Goal: Information Seeking & Learning: Learn about a topic

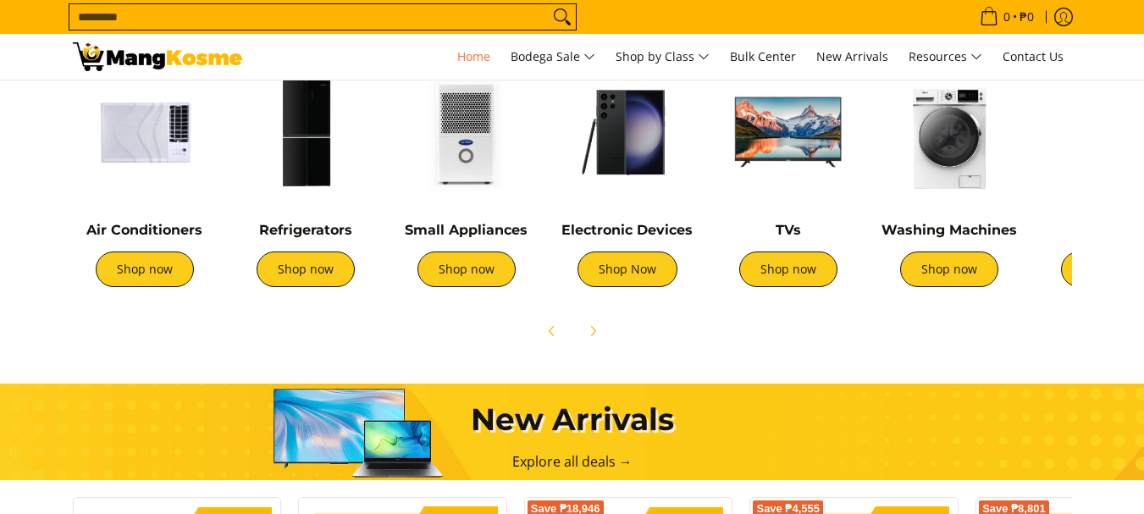
scroll to position [677, 0]
click at [780, 113] on img at bounding box center [788, 132] width 144 height 144
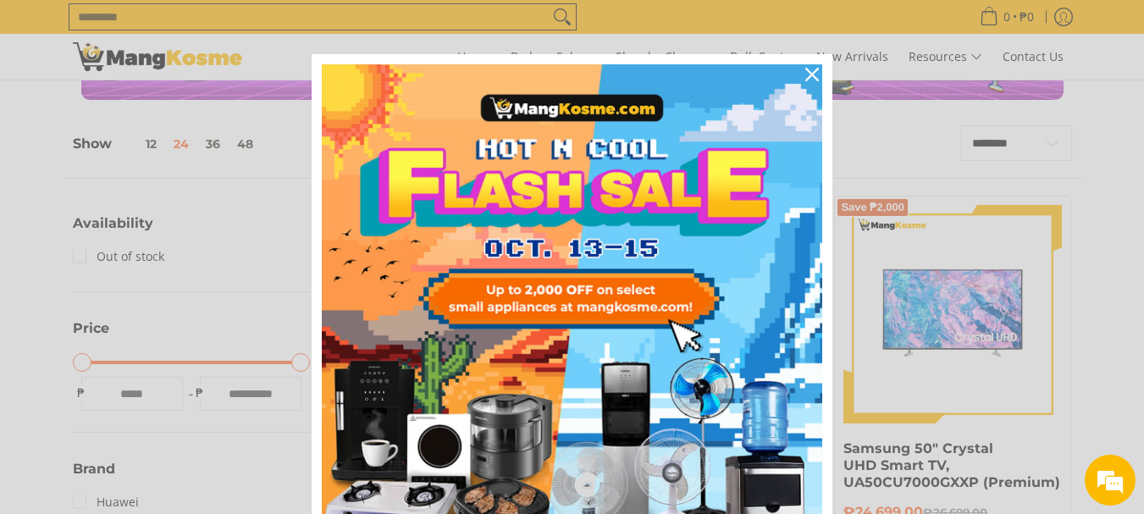
scroll to position [85, 0]
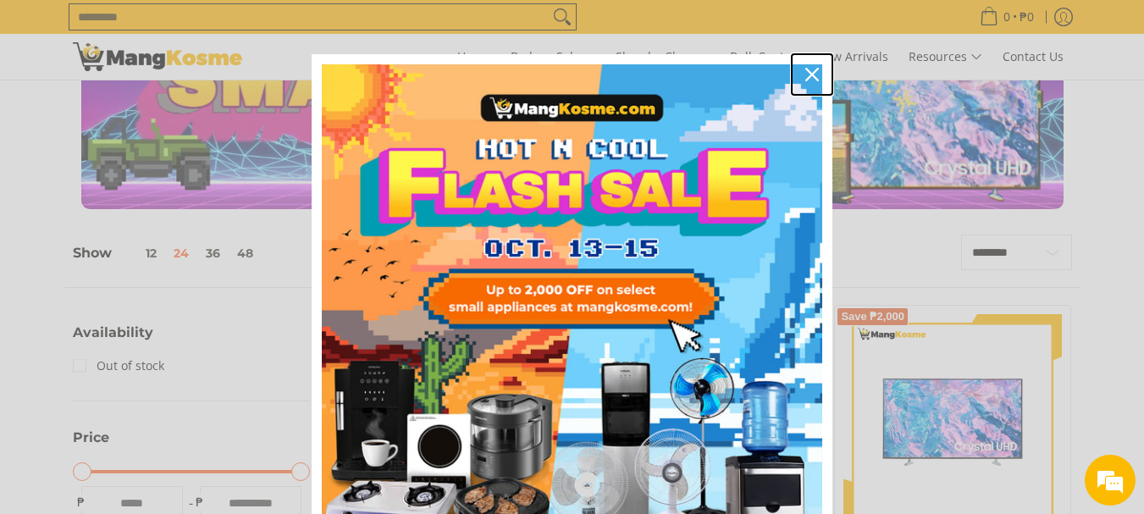
click at [807, 76] on icon "close icon" at bounding box center [812, 75] width 14 height 14
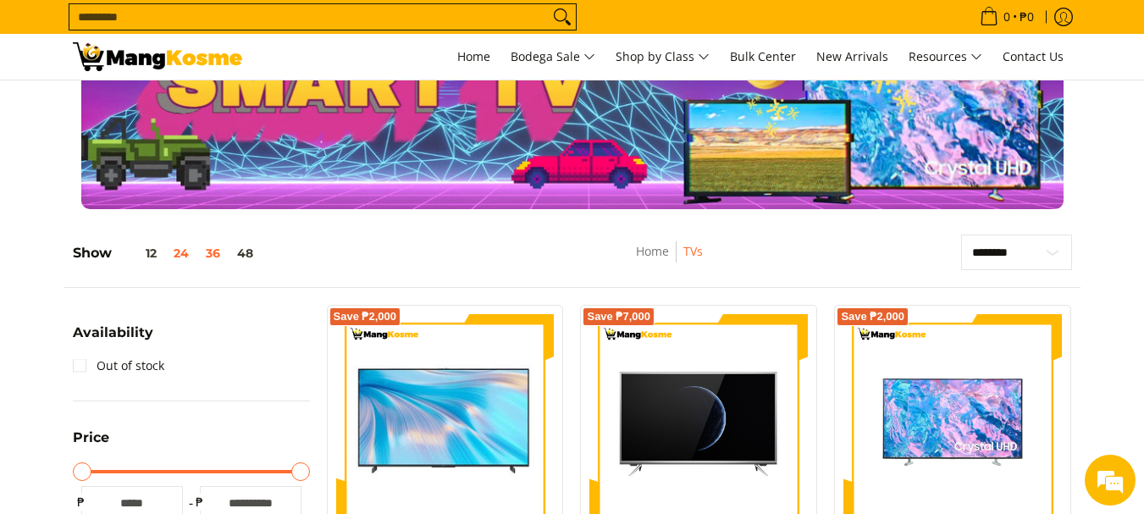
scroll to position [0, 0]
click at [211, 250] on button "36" at bounding box center [212, 253] width 31 height 14
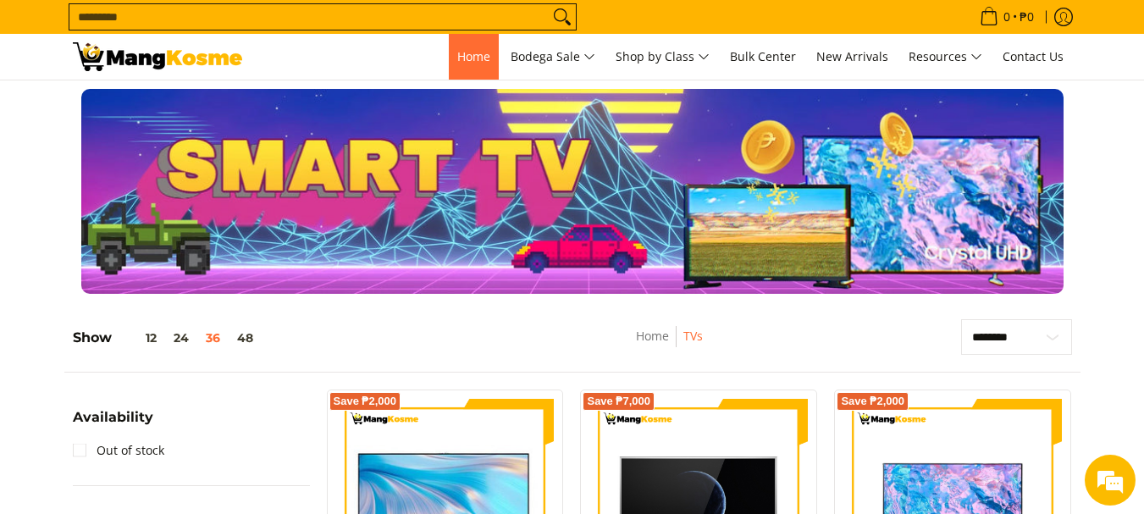
click at [465, 48] on span "Home" at bounding box center [473, 56] width 33 height 16
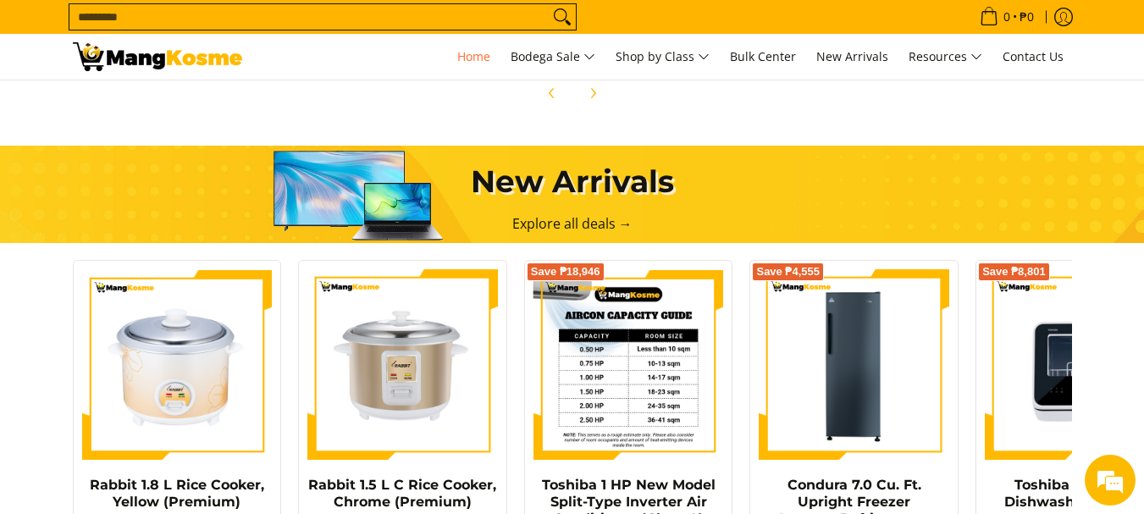
scroll to position [719, 0]
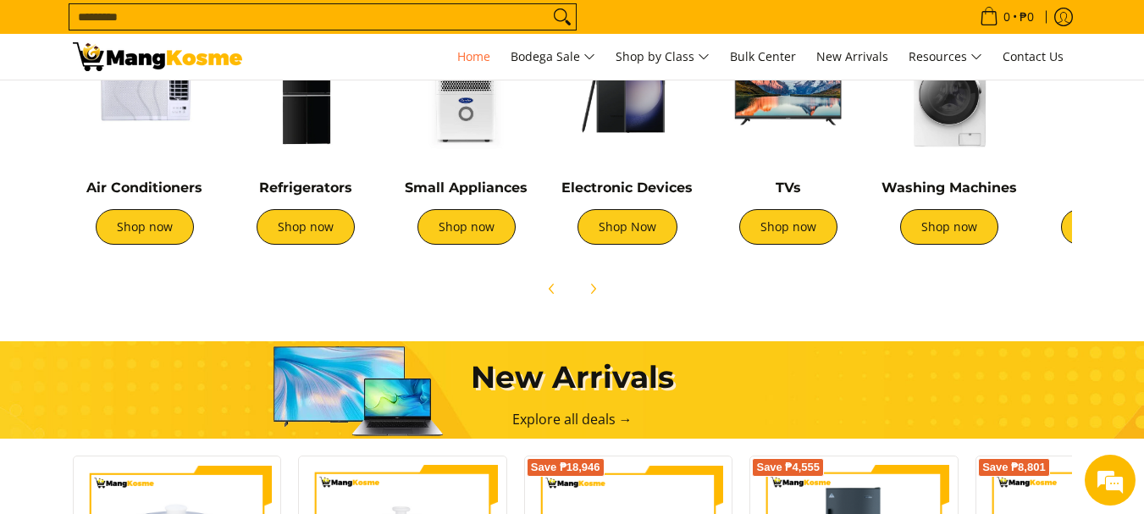
click at [169, 114] on img at bounding box center [145, 91] width 144 height 144
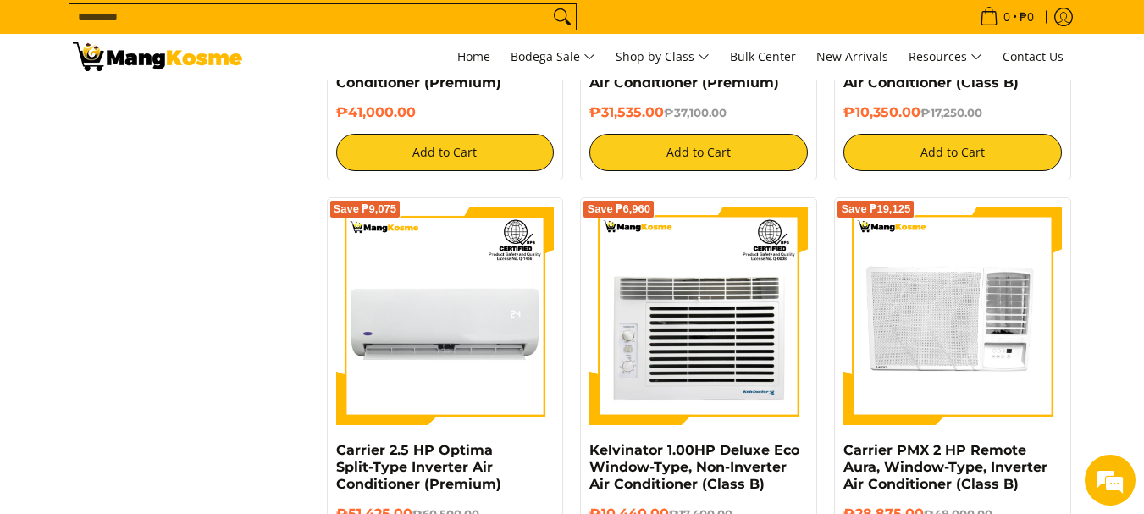
scroll to position [4996, 0]
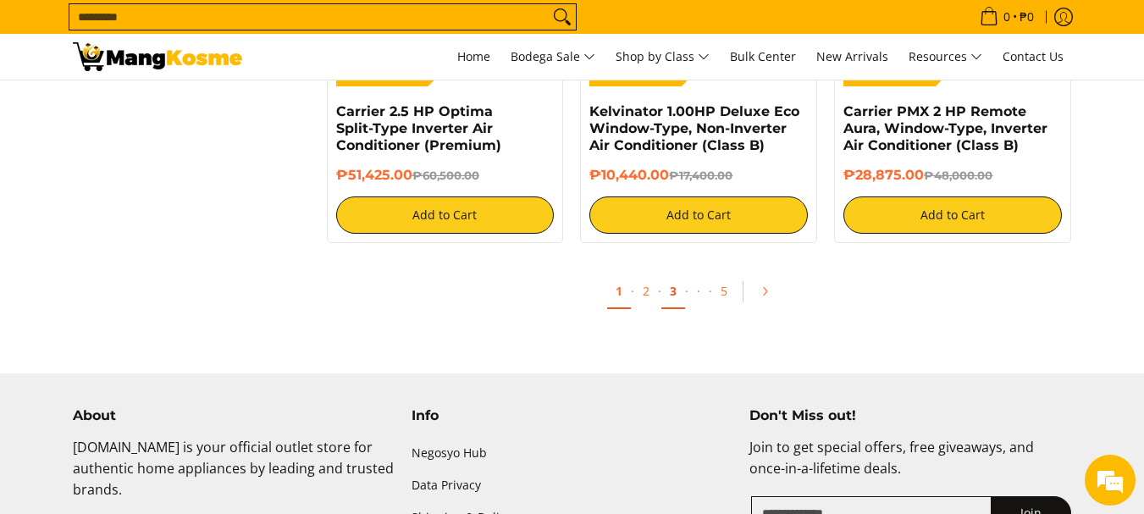
click at [671, 294] on link "3" at bounding box center [673, 291] width 24 height 35
